Goal: Information Seeking & Learning: Learn about a topic

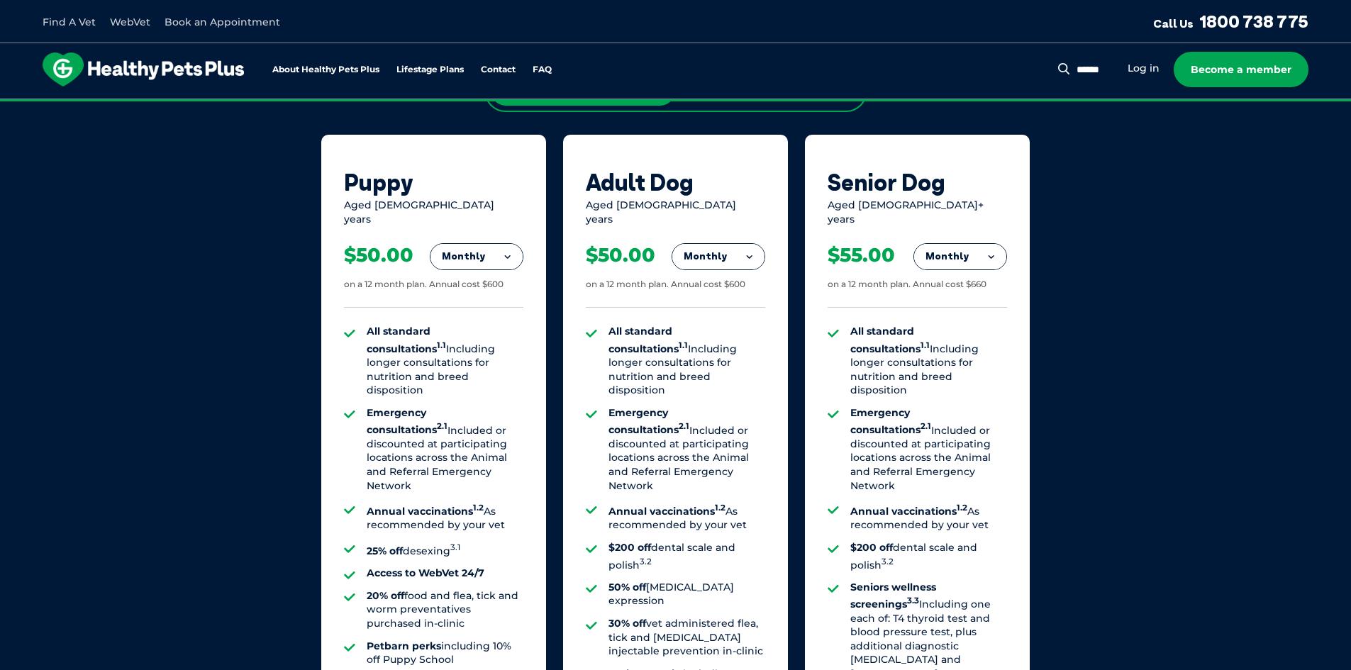
scroll to position [1087, 0]
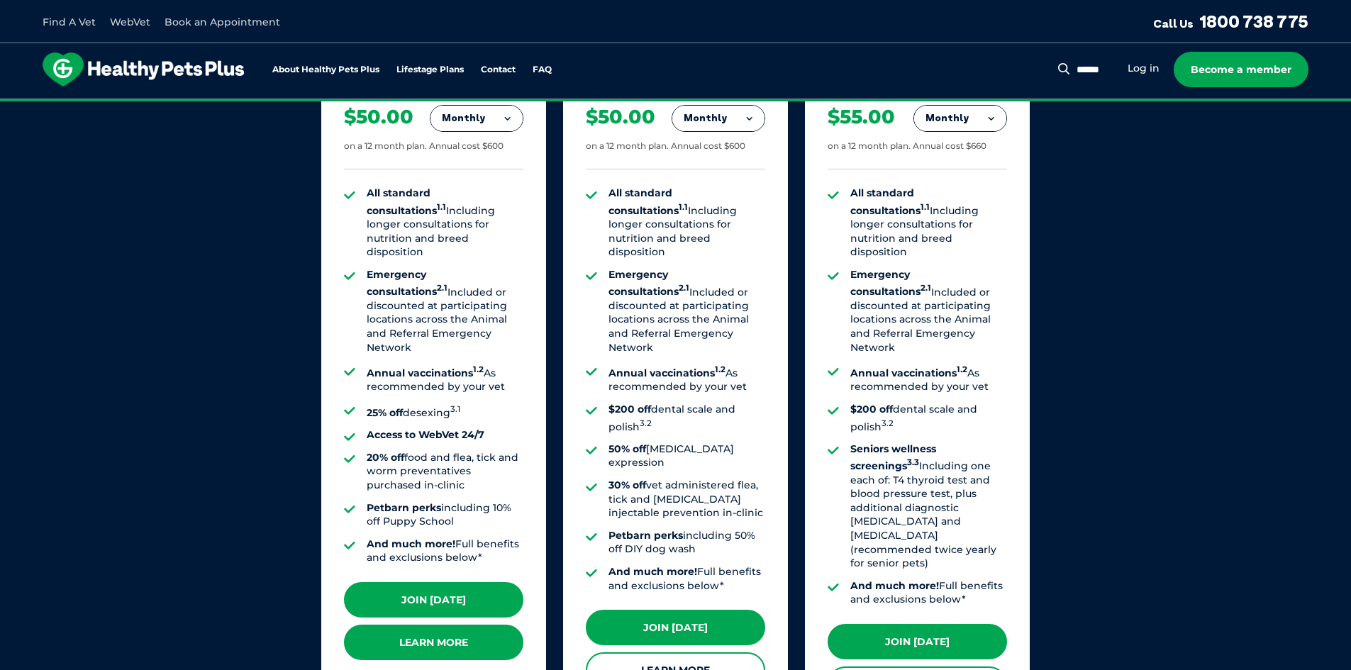
click at [399, 628] on link "Learn More" at bounding box center [433, 642] width 179 height 35
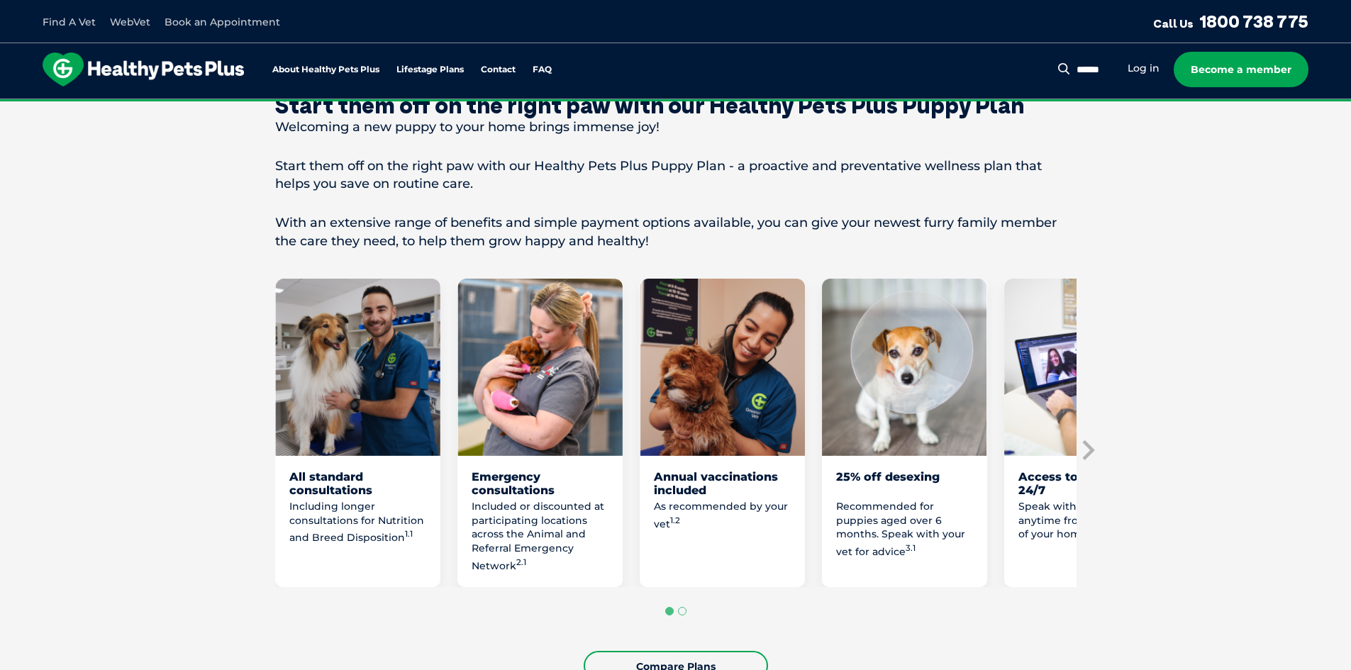
scroll to position [662, 0]
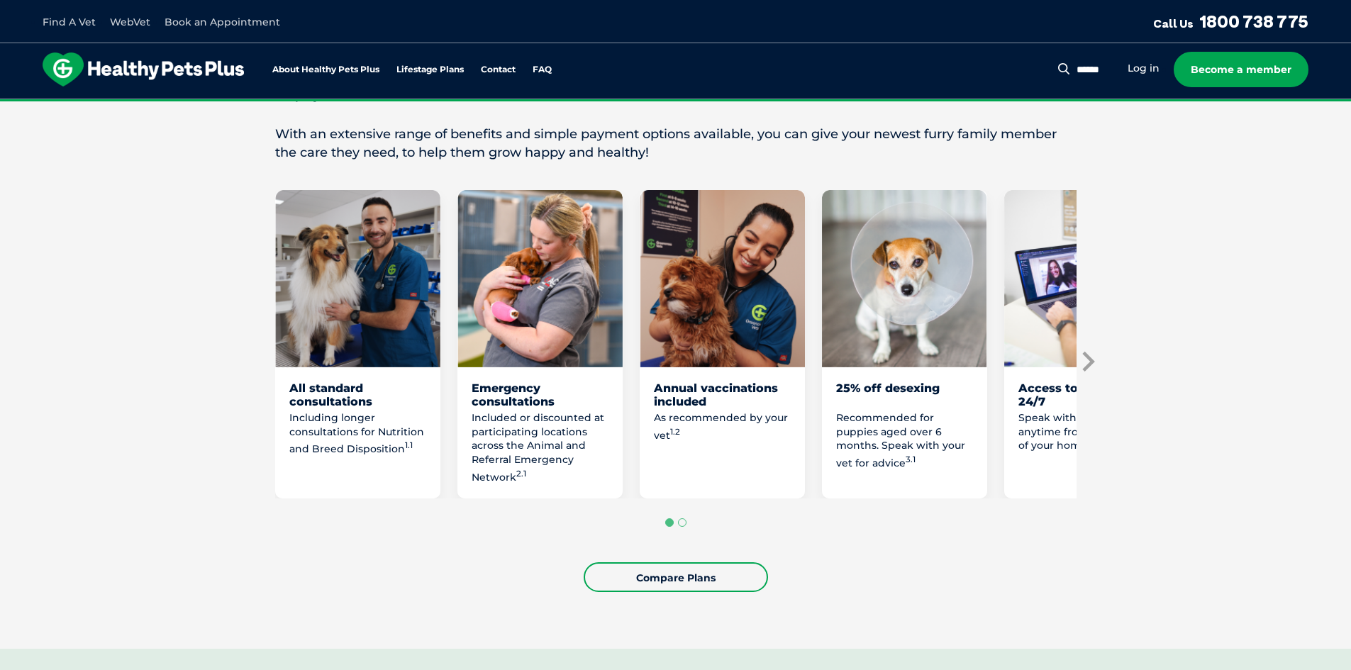
click at [1087, 372] on icon "Next slide" at bounding box center [1087, 361] width 21 height 21
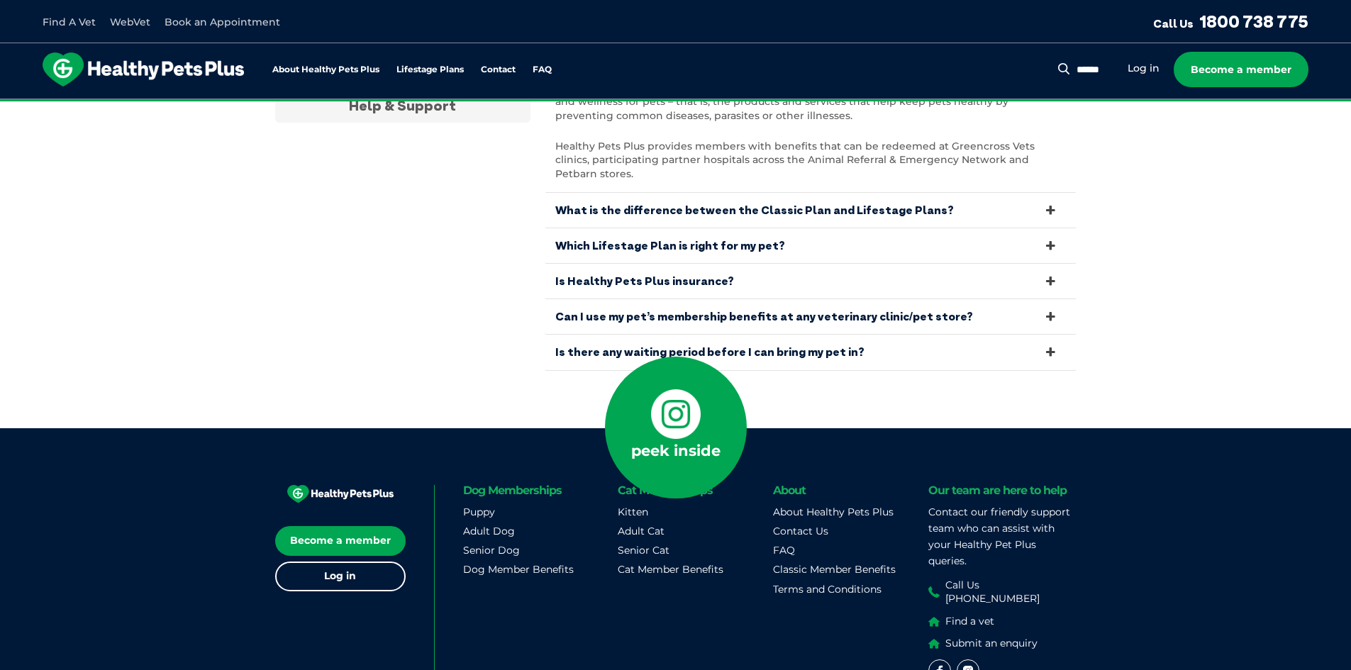
scroll to position [4848, 0]
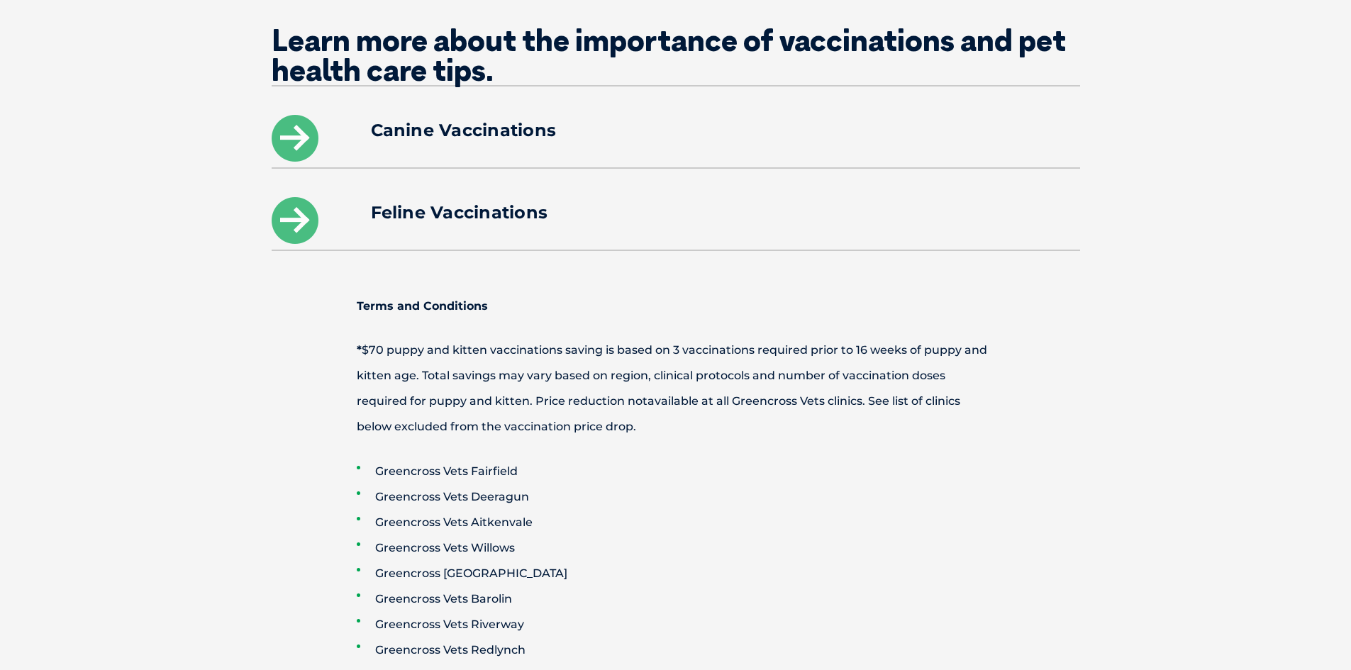
scroll to position [1986, 0]
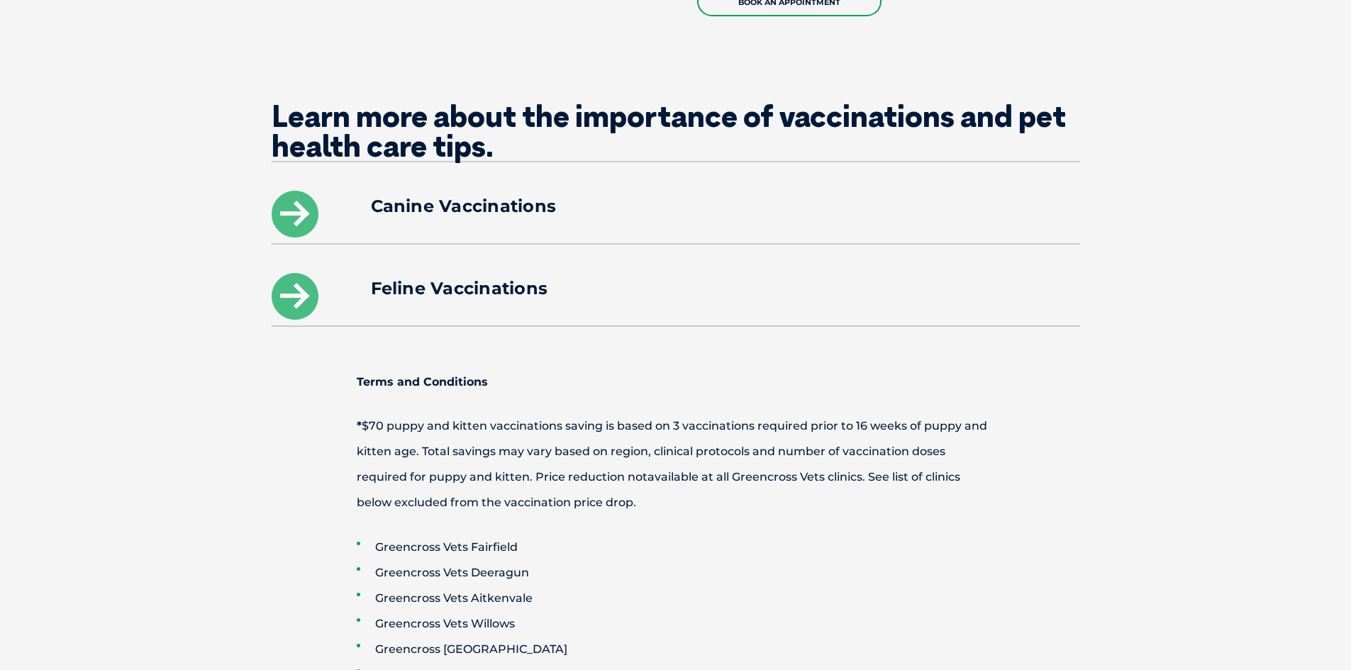
click at [294, 191] on icon at bounding box center [295, 214] width 47 height 47
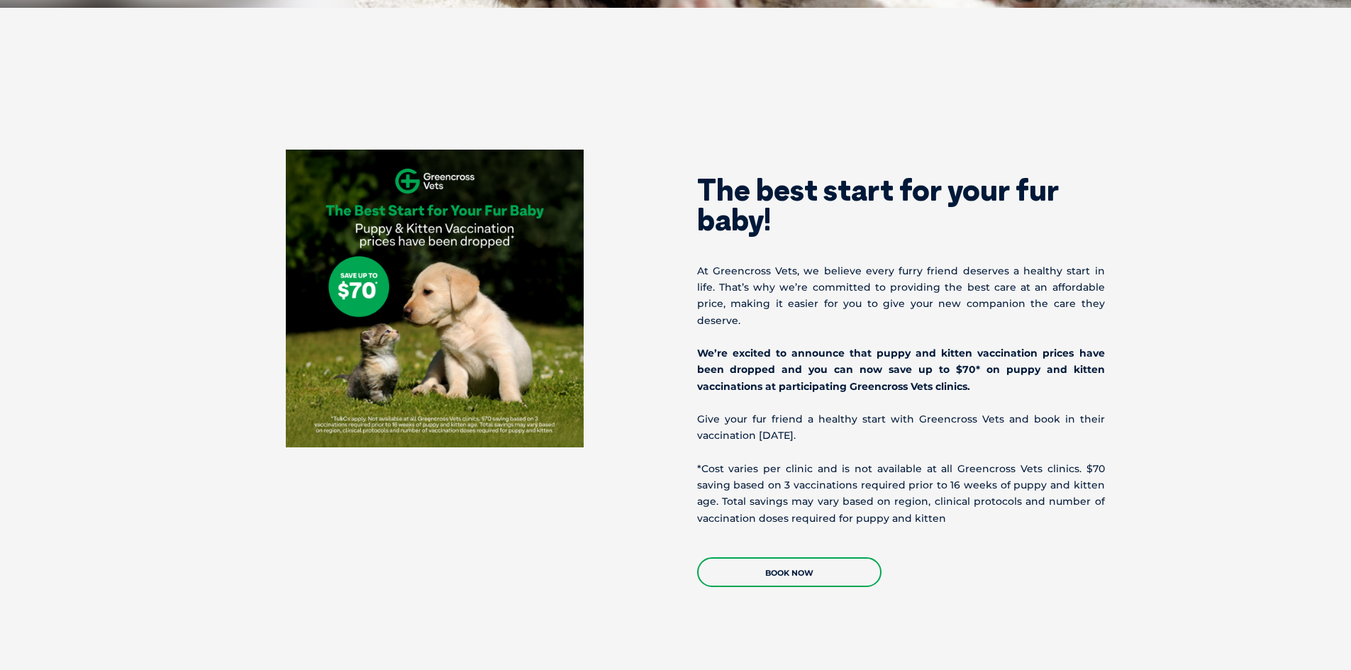
scroll to position [520, 0]
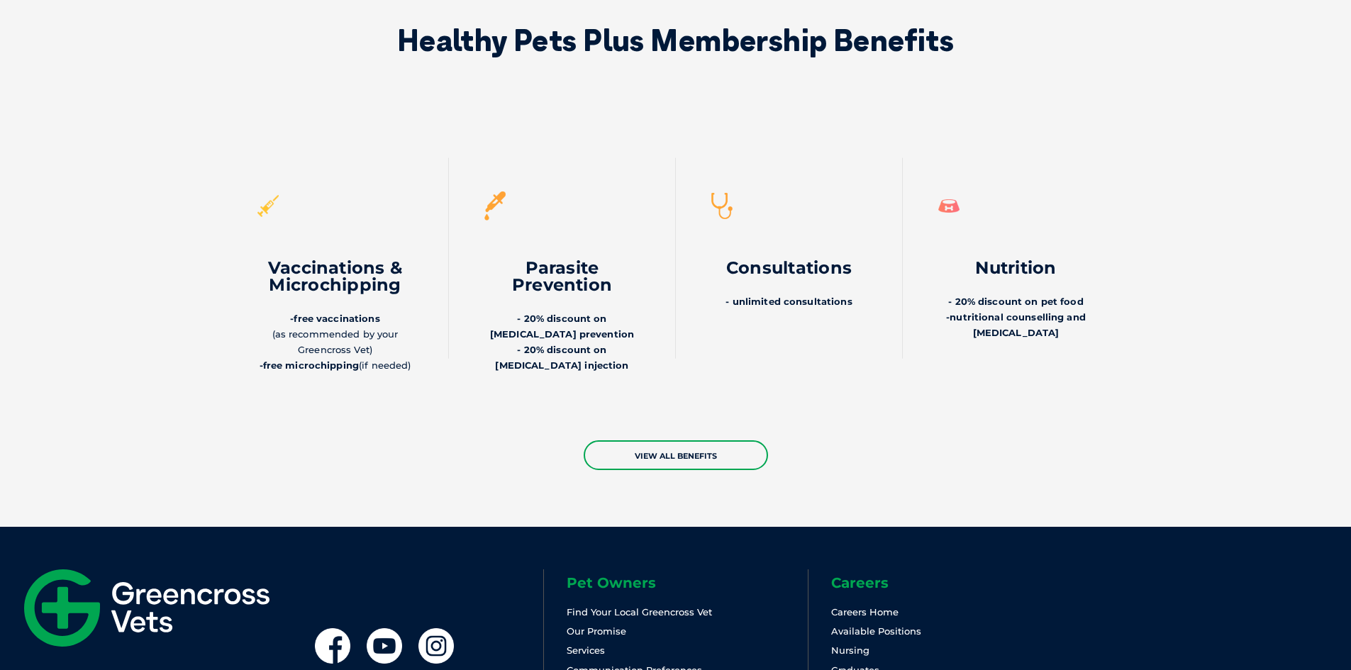
scroll to position [3310, 0]
